Goal: Transaction & Acquisition: Purchase product/service

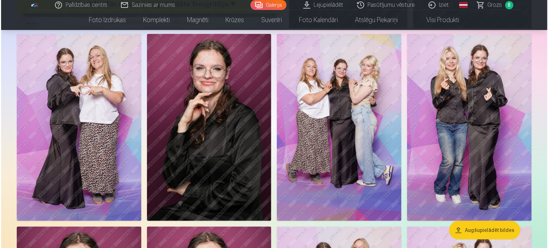
scroll to position [321, 0]
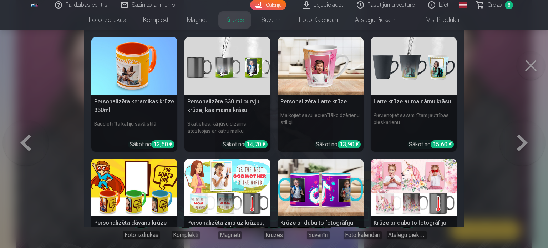
click at [533, 63] on nav "Personalizēta keramikas krūze 330ml Baudiet rīta kafiju savā stilā Sākot no 12,…" at bounding box center [274, 128] width 548 height 196
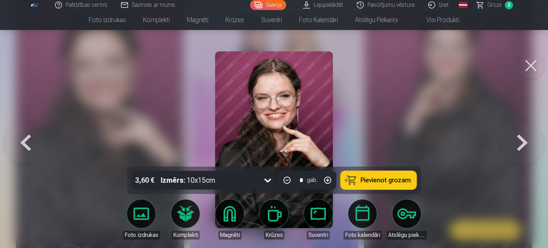
click at [528, 67] on button at bounding box center [530, 65] width 29 height 29
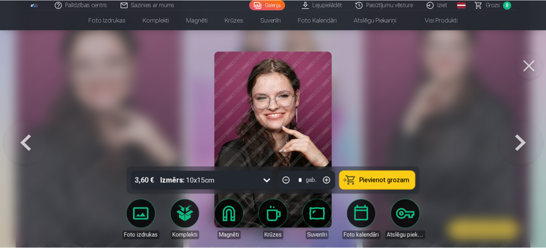
scroll to position [320, 0]
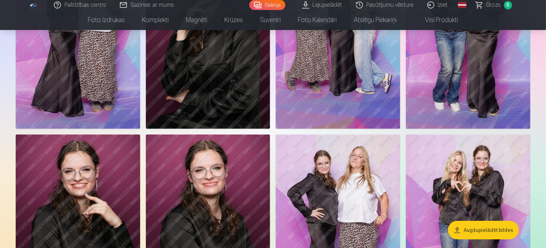
drag, startPoint x: 485, startPoint y: 106, endPoint x: 480, endPoint y: 112, distance: 7.1
click at [270, 112] on img at bounding box center [208, 35] width 124 height 187
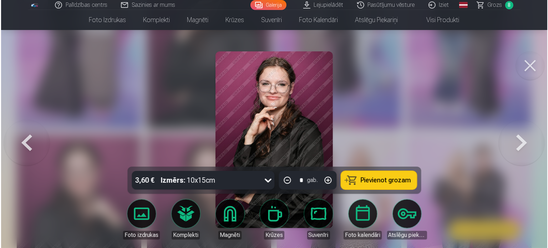
scroll to position [321, 0]
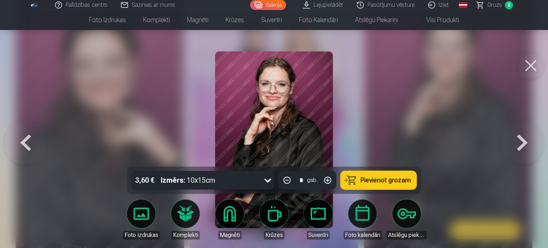
click at [527, 64] on button at bounding box center [530, 65] width 29 height 29
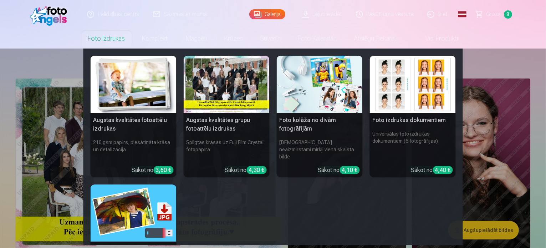
click at [109, 36] on link "Foto izdrukas" at bounding box center [107, 39] width 54 height 20
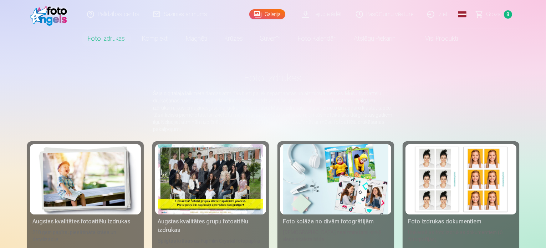
click at [502, 15] on link "Grozs 8" at bounding box center [494, 14] width 50 height 29
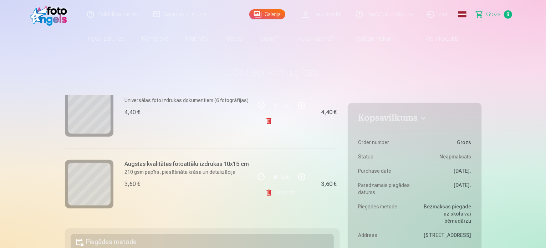
click at [271, 191] on link "Noņemt" at bounding box center [281, 192] width 32 height 14
click at [272, 189] on link "Noņemt" at bounding box center [281, 191] width 32 height 14
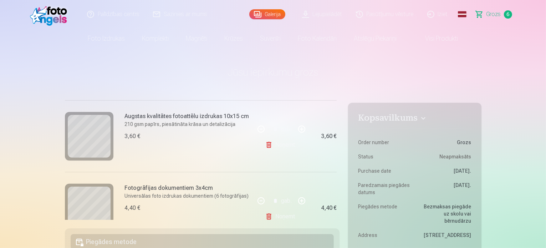
scroll to position [358, 0]
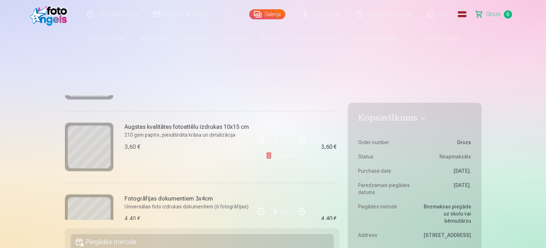
click at [277, 158] on link "Noņemt" at bounding box center [281, 155] width 32 height 14
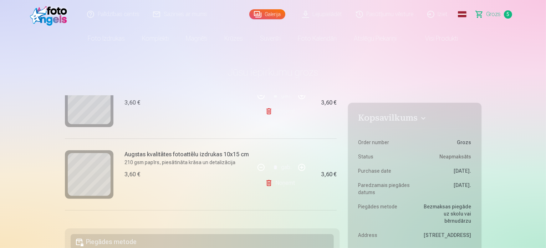
scroll to position [215, 0]
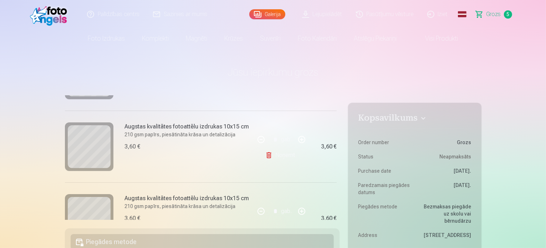
click at [279, 157] on link "Noņemt" at bounding box center [281, 155] width 32 height 14
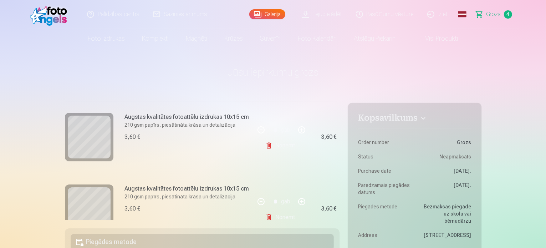
scroll to position [108, 0]
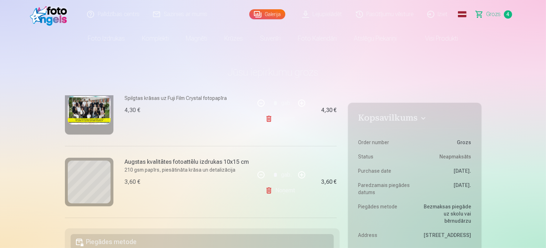
click at [275, 187] on link "Noņemt" at bounding box center [281, 190] width 32 height 14
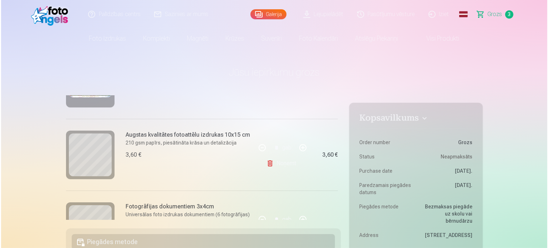
scroll to position [37, 0]
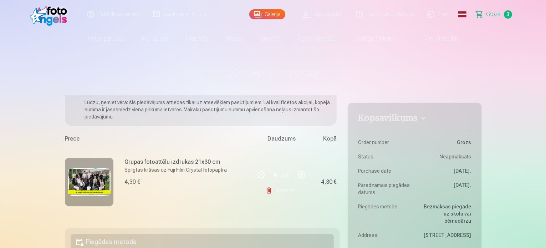
click at [85, 178] on img at bounding box center [89, 182] width 43 height 29
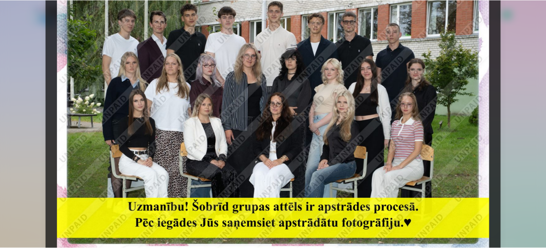
scroll to position [36, 0]
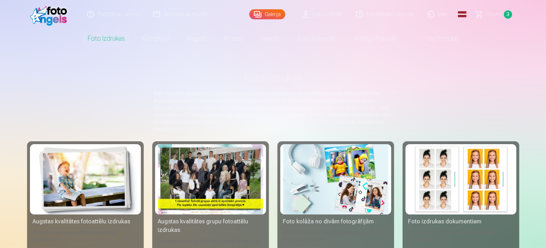
click at [486, 17] on link "Grozs 3" at bounding box center [494, 14] width 50 height 29
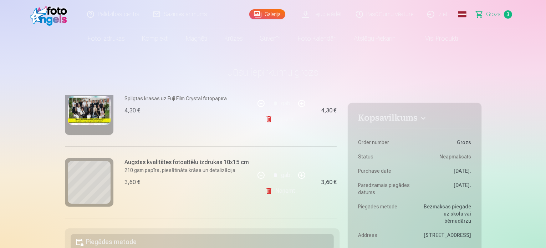
scroll to position [179, 0]
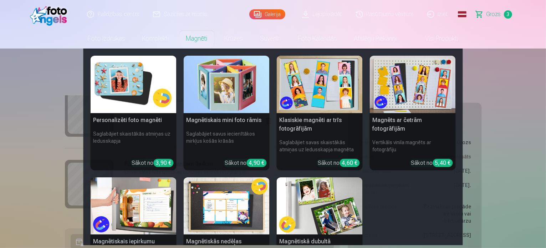
click at [193, 37] on link "Magnēti" at bounding box center [197, 39] width 39 height 20
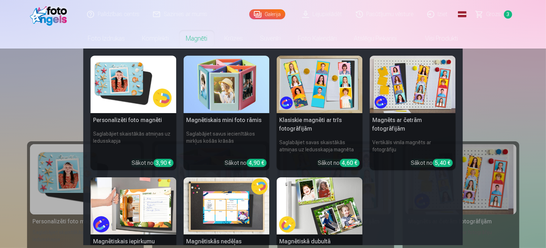
click at [145, 109] on img at bounding box center [134, 84] width 86 height 57
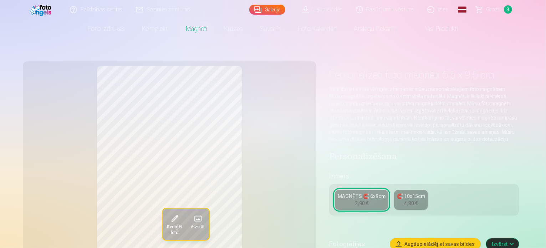
scroll to position [107, 0]
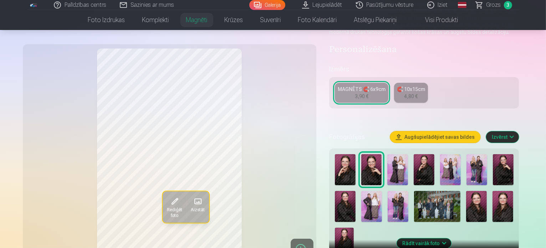
click at [466, 196] on img at bounding box center [476, 206] width 21 height 31
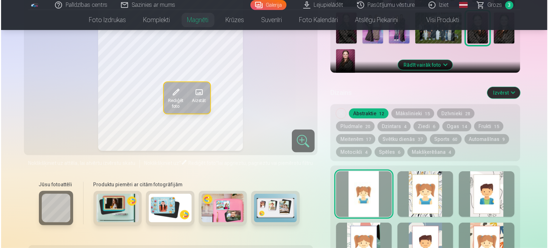
scroll to position [357, 0]
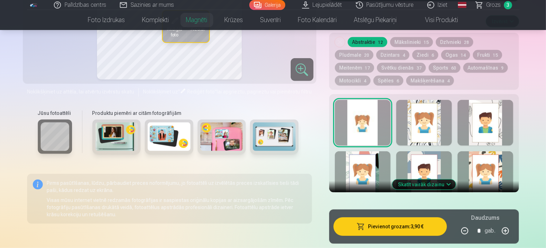
click at [365, 223] on span "button" at bounding box center [361, 226] width 9 height 7
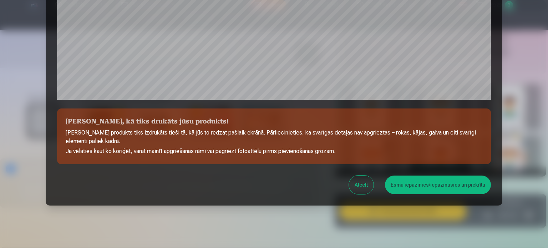
scroll to position [265, 0]
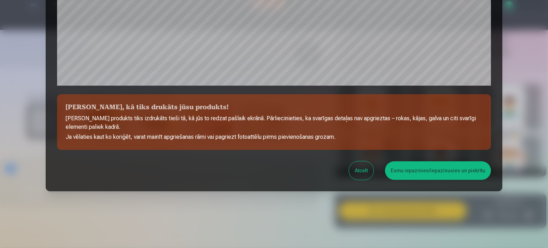
click at [414, 164] on button "Esmu iepazinies/iepazinusies un piekrītu" at bounding box center [438, 170] width 106 height 19
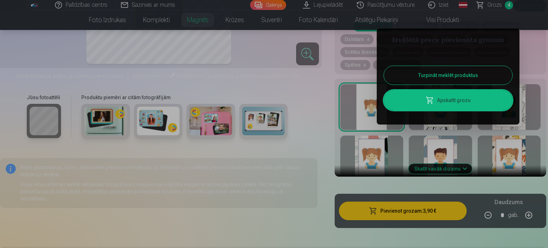
click at [432, 98] on span at bounding box center [429, 100] width 9 height 9
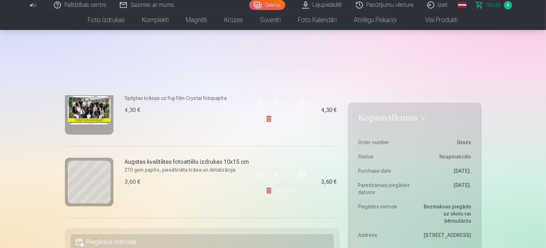
scroll to position [143, 0]
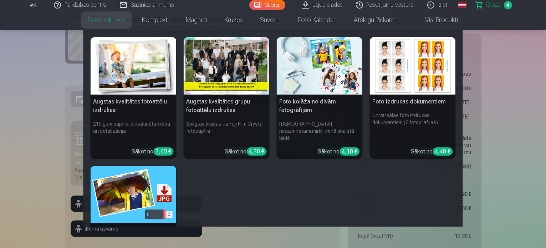
click at [114, 17] on link "Foto izdrukas" at bounding box center [107, 20] width 54 height 20
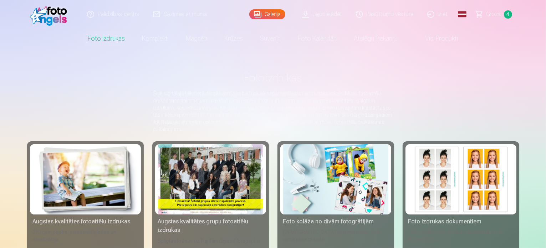
click at [158, 160] on div at bounding box center [210, 179] width 105 height 70
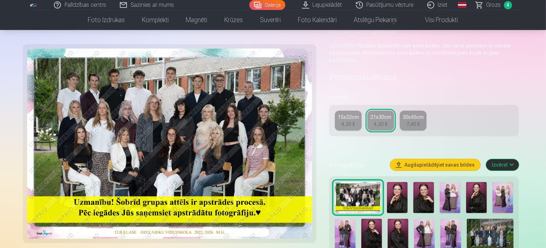
scroll to position [214, 0]
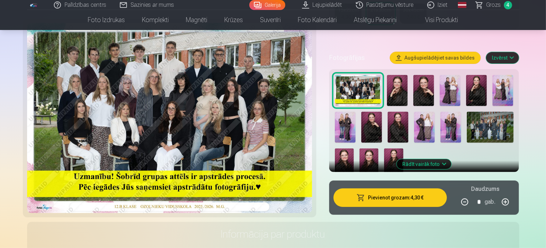
click at [405, 81] on img at bounding box center [397, 90] width 21 height 31
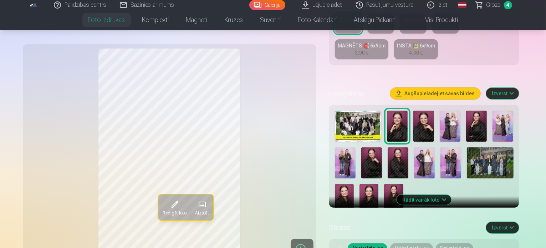
scroll to position [107, 0]
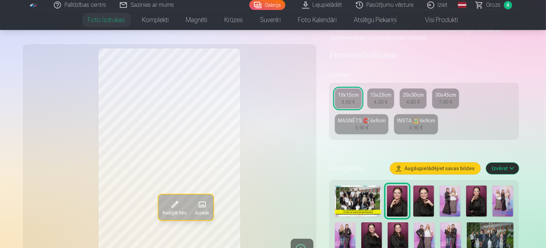
click at [334, 180] on div "Rediģēt foto Aizstāt Noklikšķiniet uz attēla, lai atvērtu izvērstu skatu Noklik…" at bounding box center [273, 245] width 492 height 573
click at [354, 185] on img at bounding box center [358, 200] width 47 height 31
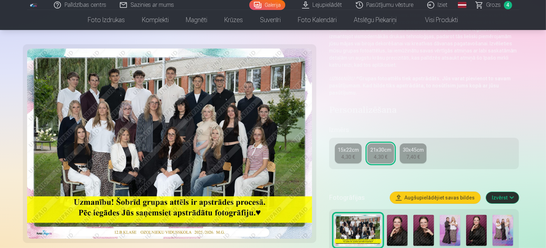
scroll to position [107, 0]
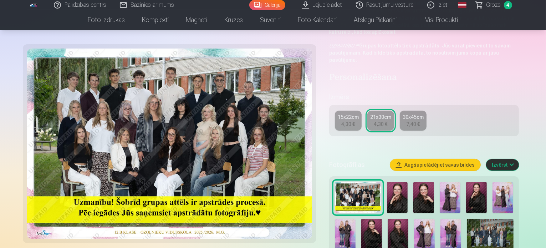
click at [467, 226] on img at bounding box center [490, 234] width 47 height 31
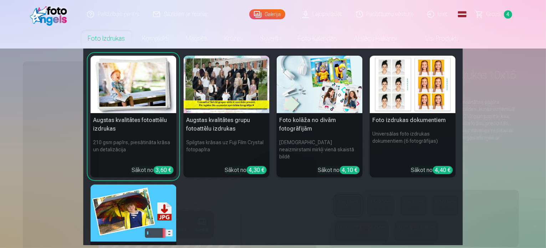
click at [107, 40] on link "Foto izdrukas" at bounding box center [107, 39] width 54 height 20
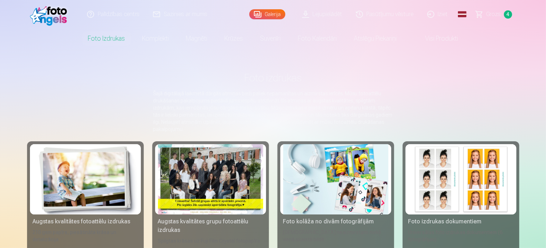
click at [173, 160] on div at bounding box center [210, 179] width 105 height 70
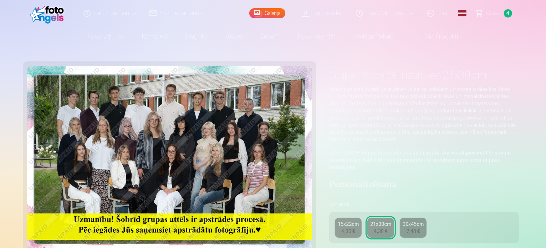
scroll to position [107, 0]
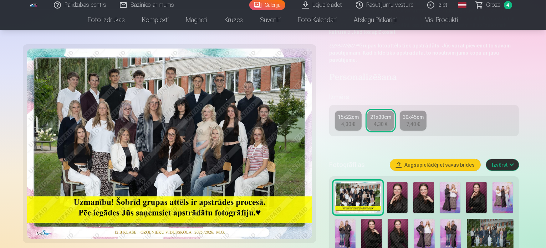
click at [467, 219] on img at bounding box center [490, 234] width 47 height 31
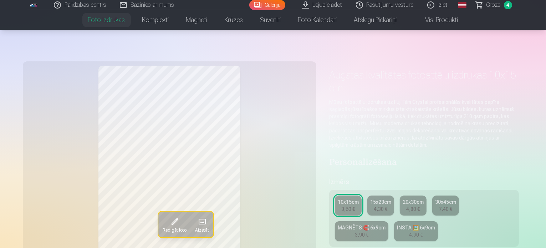
scroll to position [143, 0]
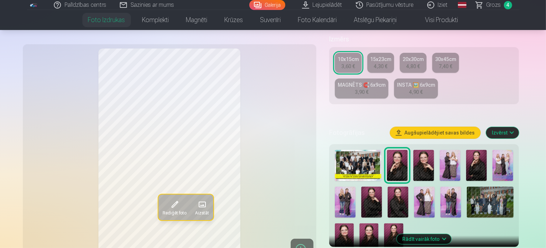
click at [467, 187] on img at bounding box center [490, 202] width 47 height 31
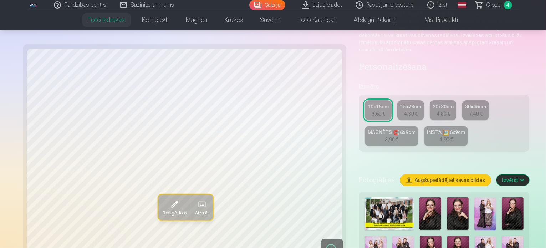
scroll to position [71, 0]
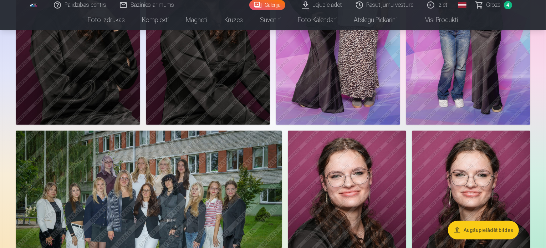
scroll to position [428, 0]
